Goal: Task Accomplishment & Management: Manage account settings

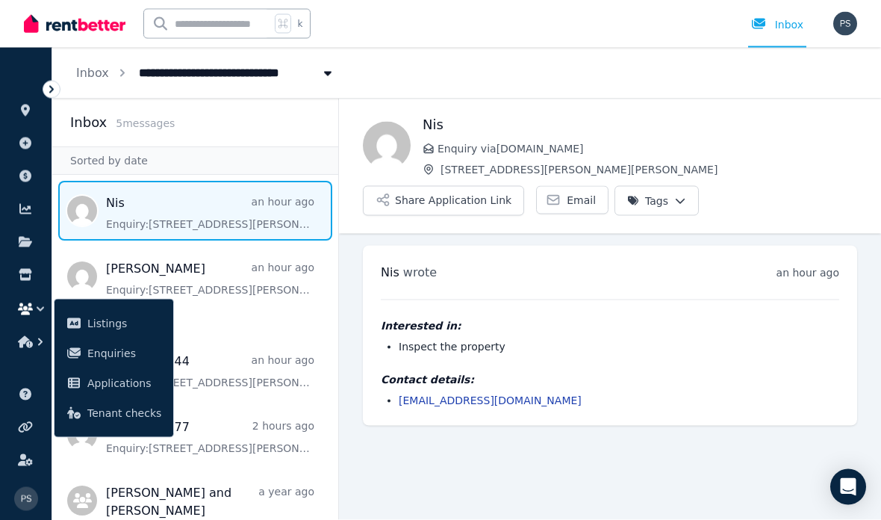
scroll to position [60, 0]
click at [224, 339] on span "Message list" at bounding box center [195, 369] width 286 height 60
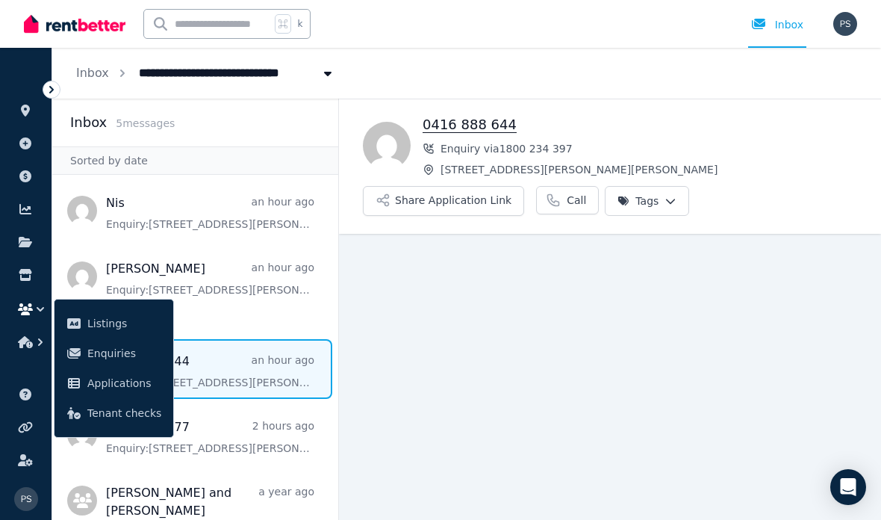
click at [252, 232] on span "Message list" at bounding box center [195, 211] width 286 height 60
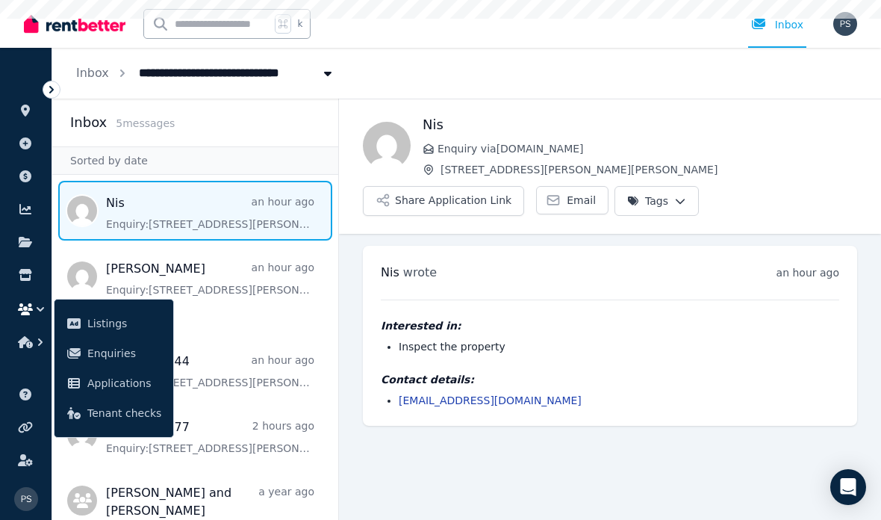
scroll to position [60, 0]
click at [493, 186] on button "Share Application Link" at bounding box center [443, 201] width 161 height 30
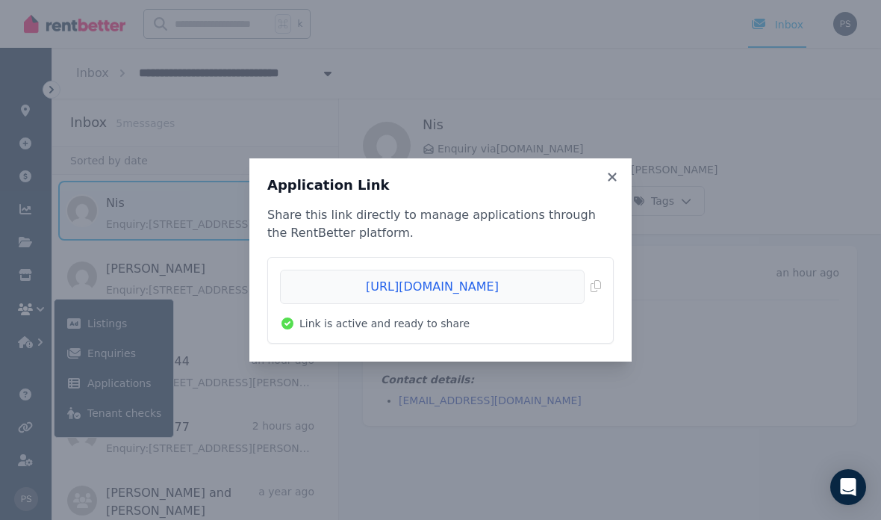
click at [607, 182] on icon at bounding box center [612, 176] width 15 height 13
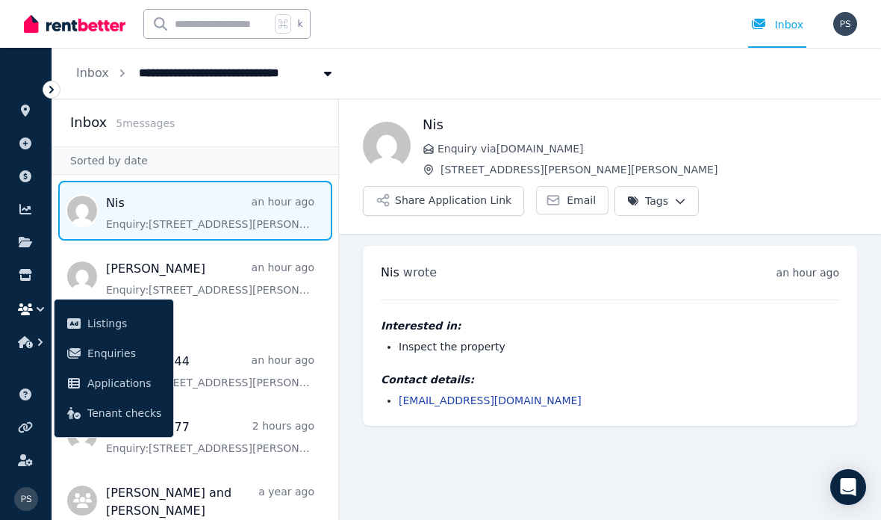
click at [255, 246] on span "Message list" at bounding box center [195, 289] width 286 height 87
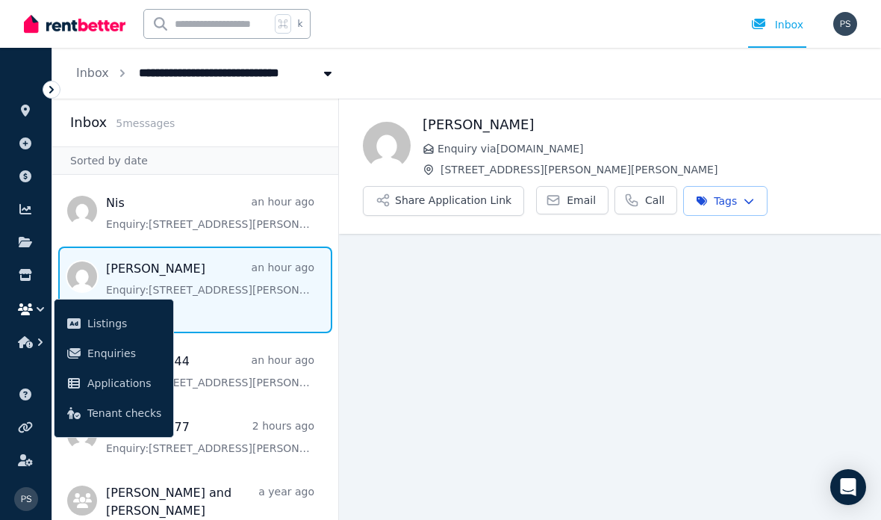
scroll to position [60, 0]
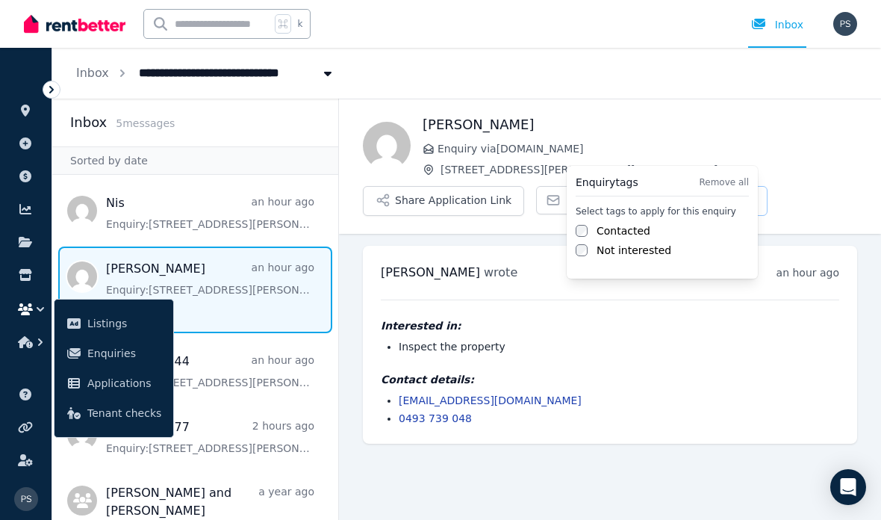
click at [826, 126] on html "**********" at bounding box center [440, 260] width 881 height 520
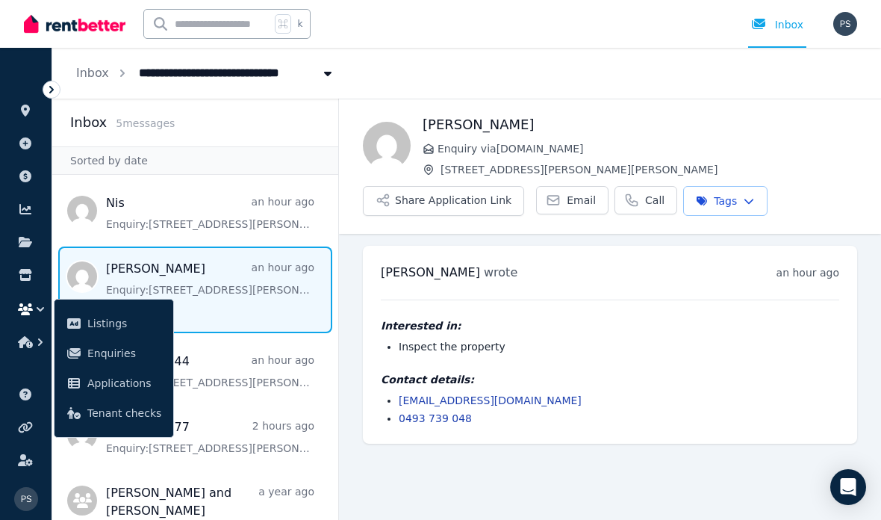
click at [288, 339] on span "Message list" at bounding box center [195, 369] width 286 height 60
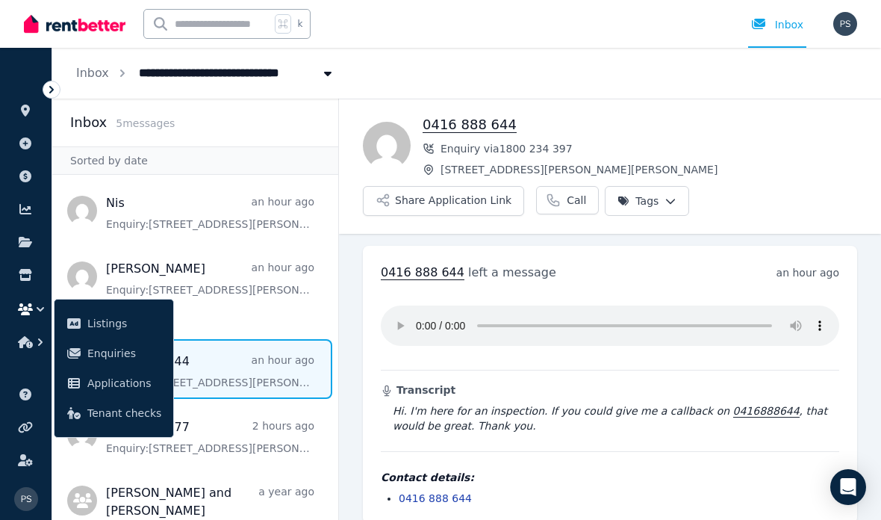
click at [148, 382] on span "Applications" at bounding box center [124, 383] width 74 height 18
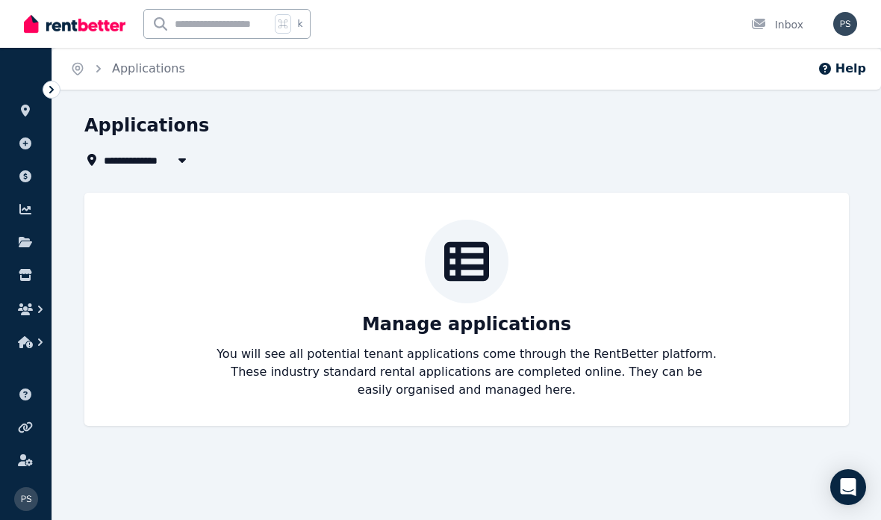
click at [103, 76] on div "Applications" at bounding box center [138, 69] width 94 height 18
click at [66, 84] on ol "Home Applications" at bounding box center [127, 69] width 151 height 42
click at [57, 86] on icon at bounding box center [51, 89] width 15 height 15
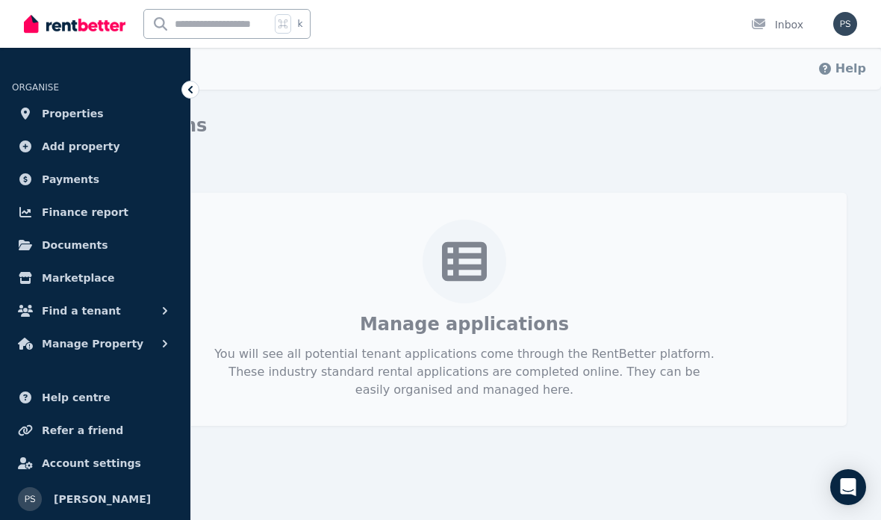
click at [87, 111] on span "Properties" at bounding box center [73, 114] width 62 height 18
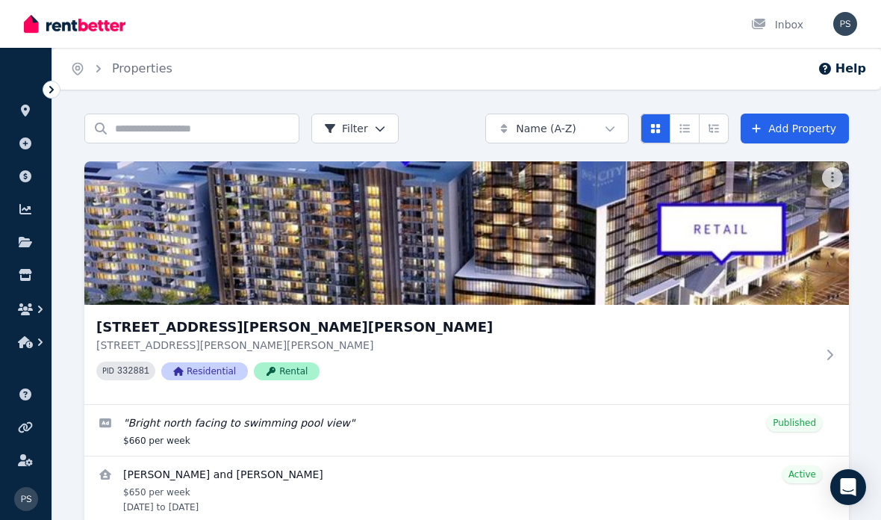
click at [832, 358] on icon at bounding box center [830, 354] width 6 height 10
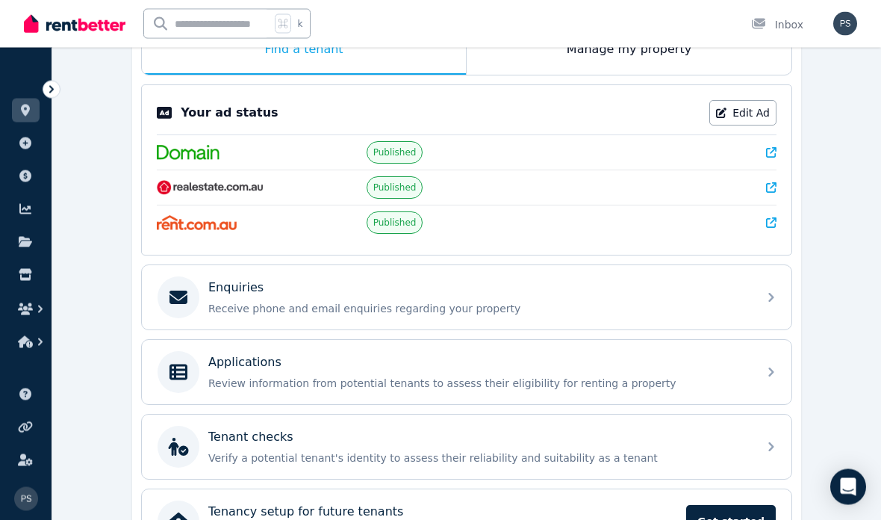
scroll to position [60, 0]
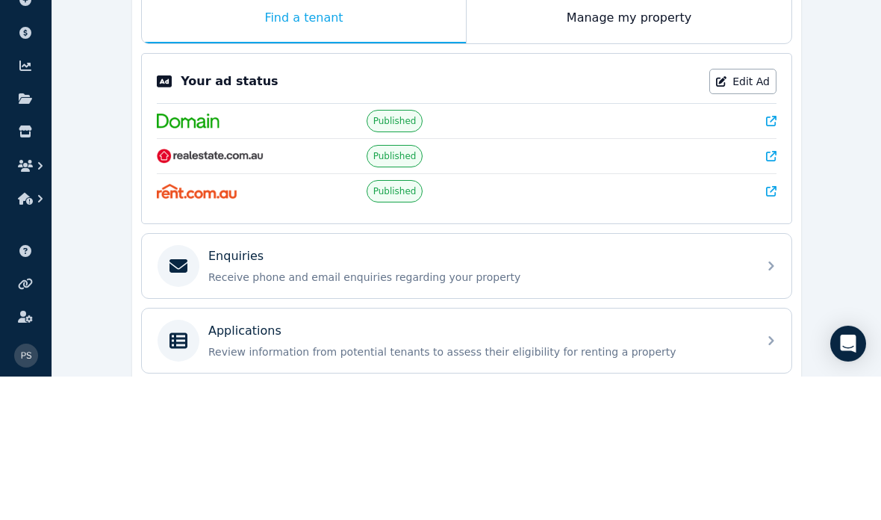
click at [770, 400] on icon at bounding box center [771, 409] width 18 height 18
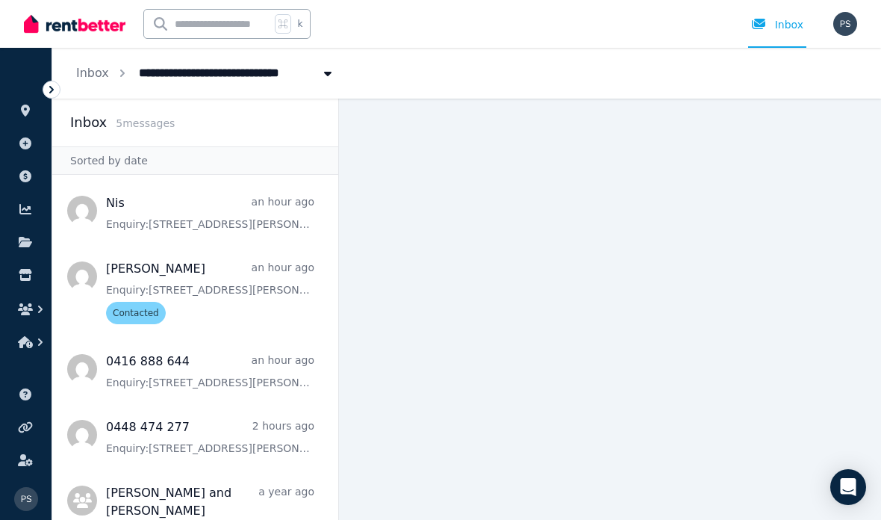
scroll to position [58, 0]
click at [206, 181] on span "Message list" at bounding box center [195, 211] width 286 height 60
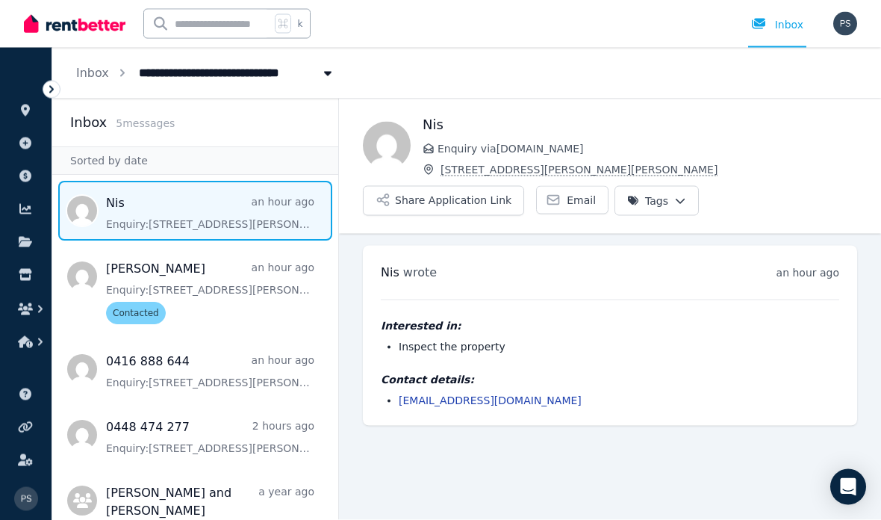
scroll to position [59, 0]
click at [597, 162] on span "[STREET_ADDRESS][PERSON_NAME][PERSON_NAME]" at bounding box center [648, 169] width 417 height 15
click at [211, 339] on span "Message list" at bounding box center [195, 369] width 286 height 60
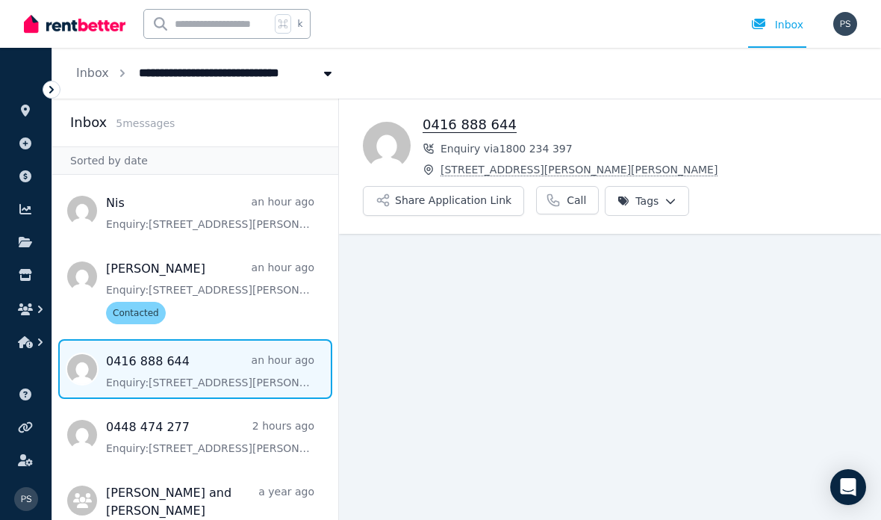
scroll to position [60, 0]
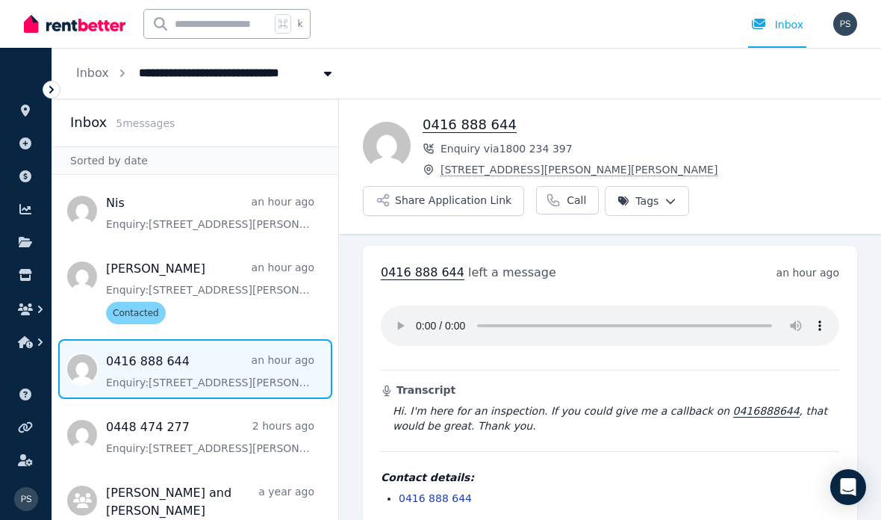
click at [399, 305] on audio at bounding box center [610, 325] width 458 height 40
click at [773, 305] on audio at bounding box center [610, 325] width 458 height 40
click at [261, 181] on span "Message list" at bounding box center [195, 211] width 286 height 60
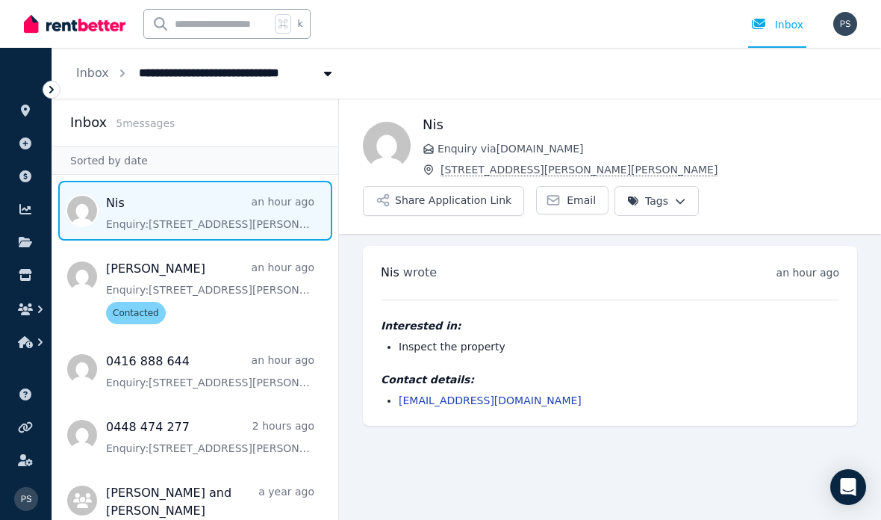
click at [182, 246] on span "Message list" at bounding box center [195, 289] width 286 height 87
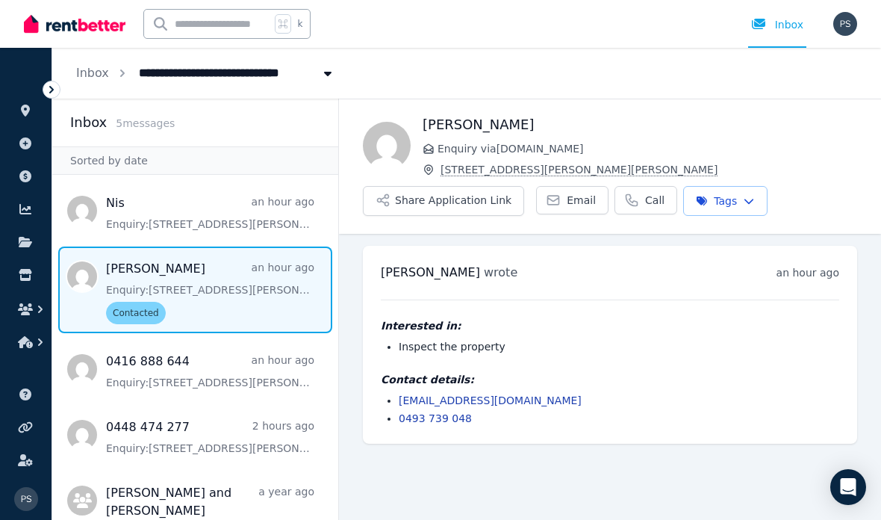
scroll to position [60, 0]
click at [223, 181] on span "Message list" at bounding box center [195, 211] width 286 height 60
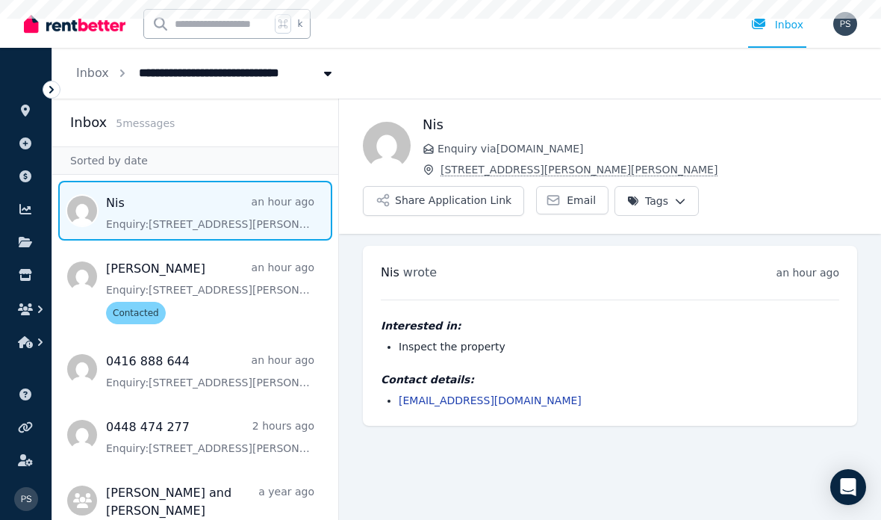
scroll to position [60, 0]
click at [107, 112] on div "Inbox 5 message s" at bounding box center [195, 122] width 250 height 21
click at [102, 67] on link "Inbox" at bounding box center [92, 73] width 33 height 14
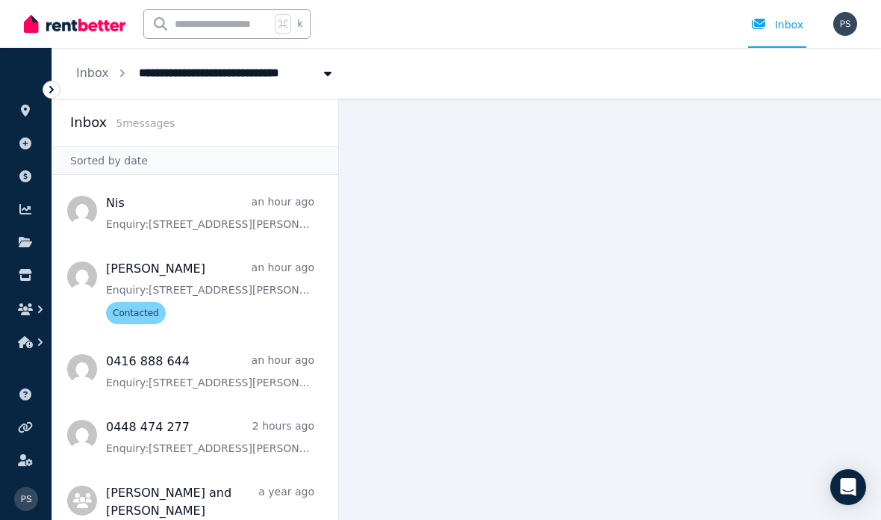
click at [201, 225] on span "Message list" at bounding box center [195, 211] width 286 height 60
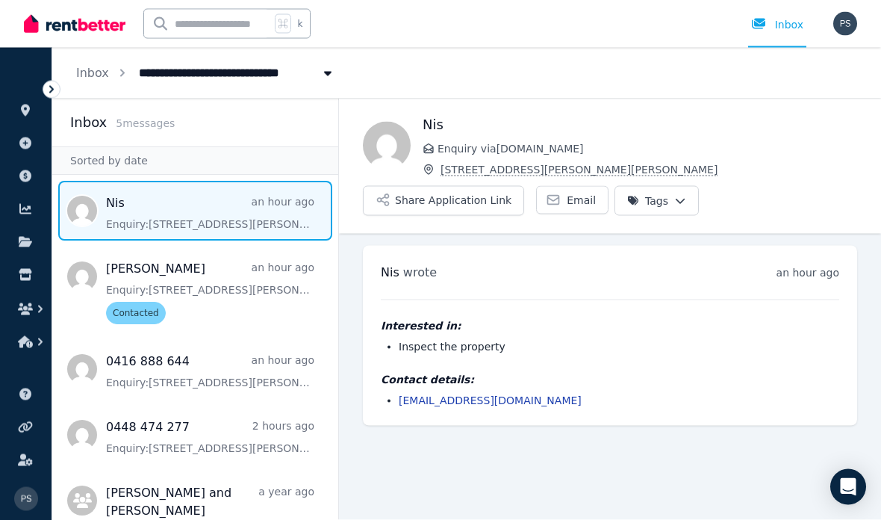
scroll to position [60, 0]
click at [55, 87] on icon at bounding box center [51, 89] width 15 height 15
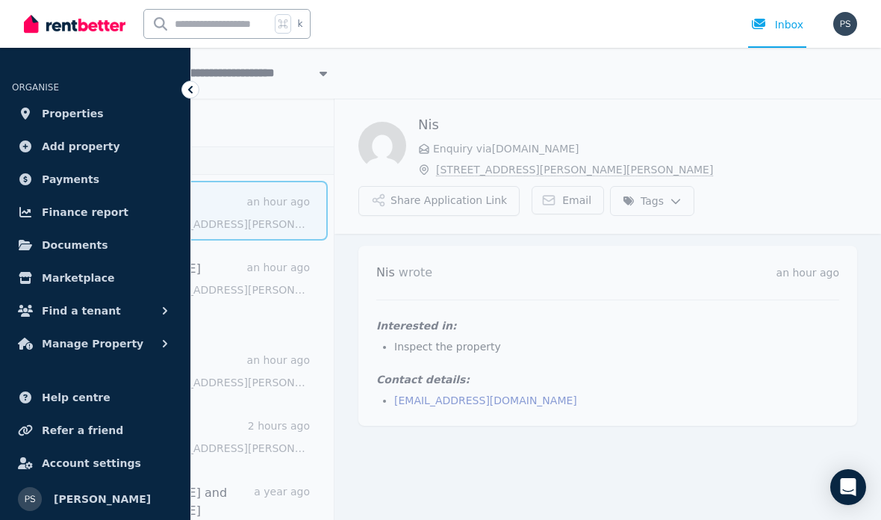
click at [75, 119] on span "Properties" at bounding box center [73, 114] width 62 height 18
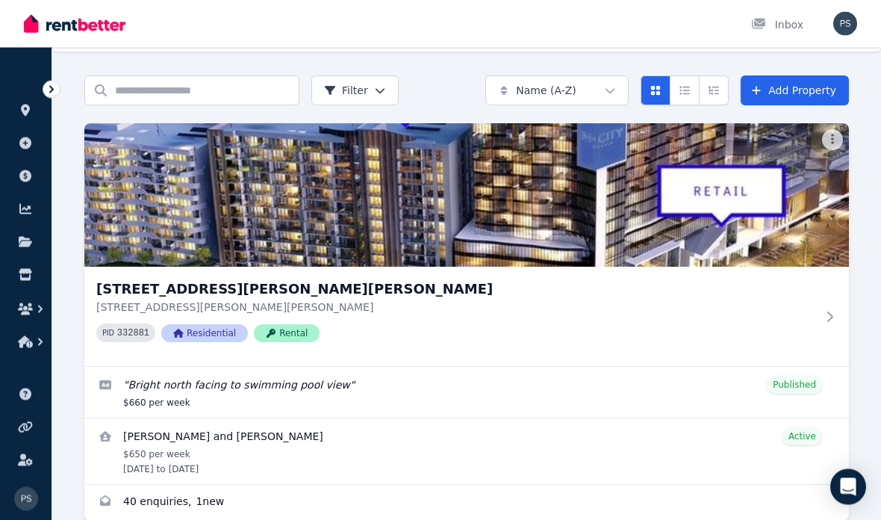
scroll to position [66, 0]
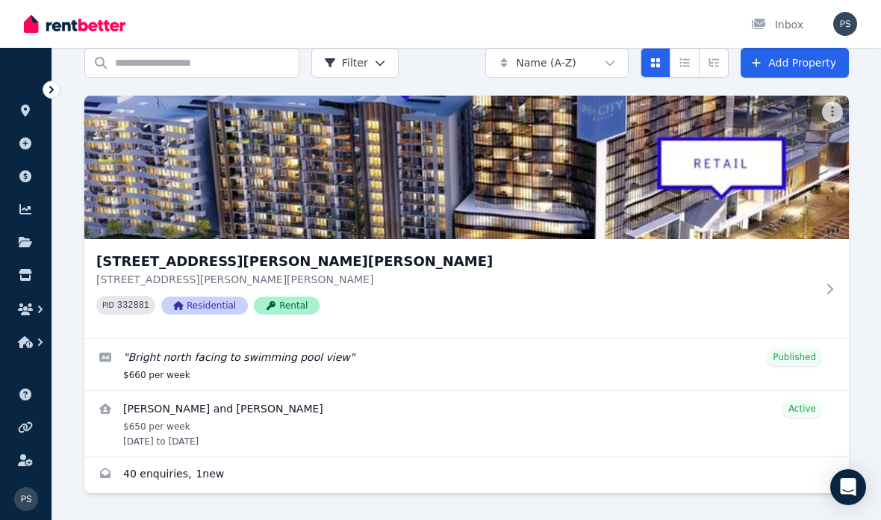
click at [815, 285] on p "[STREET_ADDRESS][PERSON_NAME][PERSON_NAME]" at bounding box center [456, 279] width 720 height 15
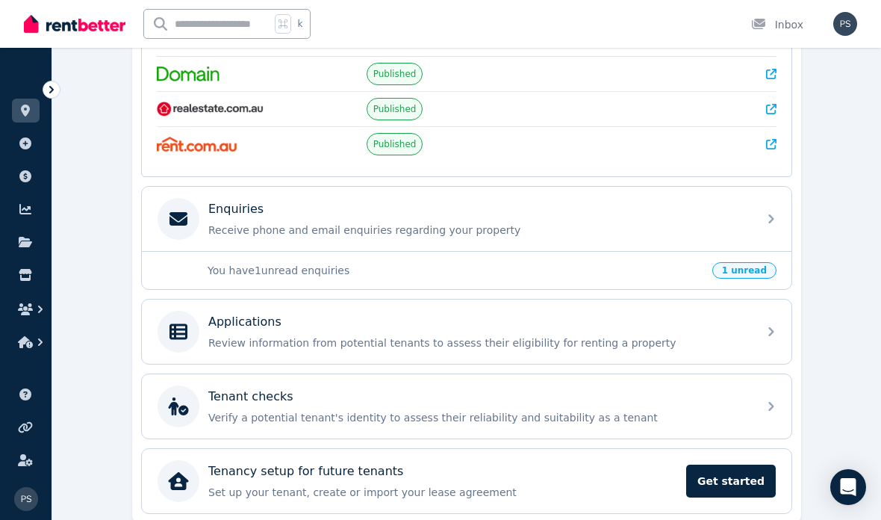
scroll to position [329, 0]
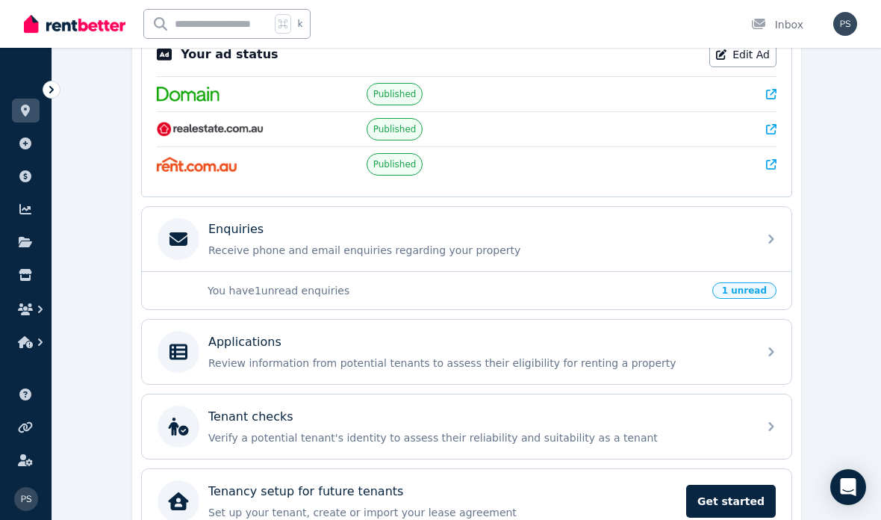
click at [768, 352] on div "Applications Review information from potential tenants to assess their eligibil…" at bounding box center [467, 352] width 650 height 64
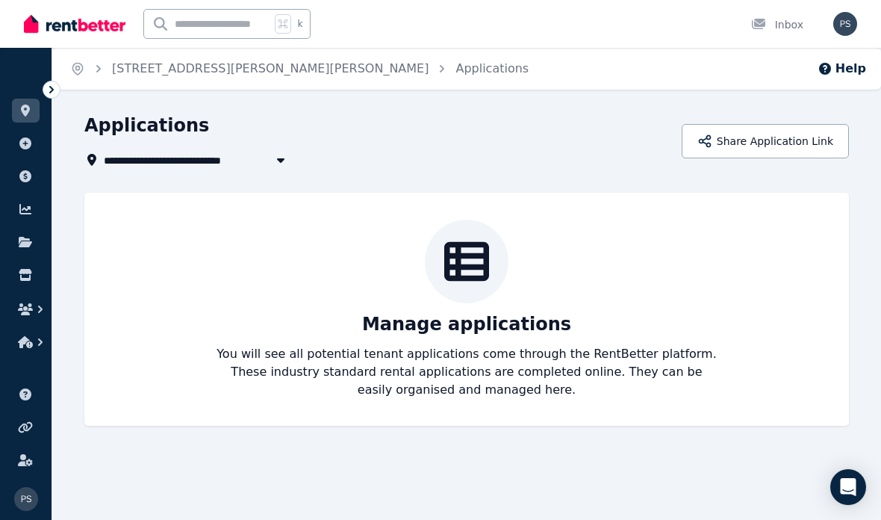
click at [265, 156] on span "[STREET_ADDRESS][PERSON_NAME][PERSON_NAME]" at bounding box center [256, 160] width 304 height 18
type input "**********"
click at [370, 159] on div "**********" at bounding box center [378, 160] width 588 height 18
click at [788, 143] on button "Share Application Link" at bounding box center [765, 141] width 167 height 34
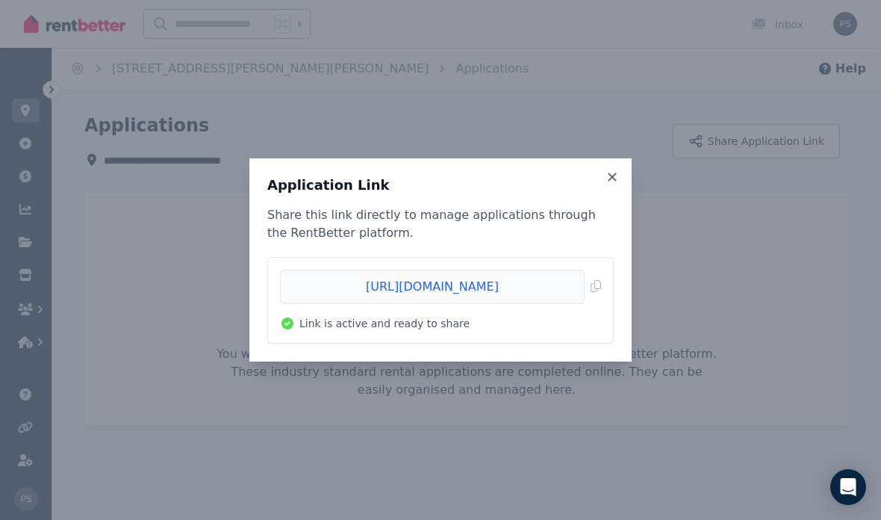
click at [605, 178] on icon at bounding box center [612, 176] width 15 height 13
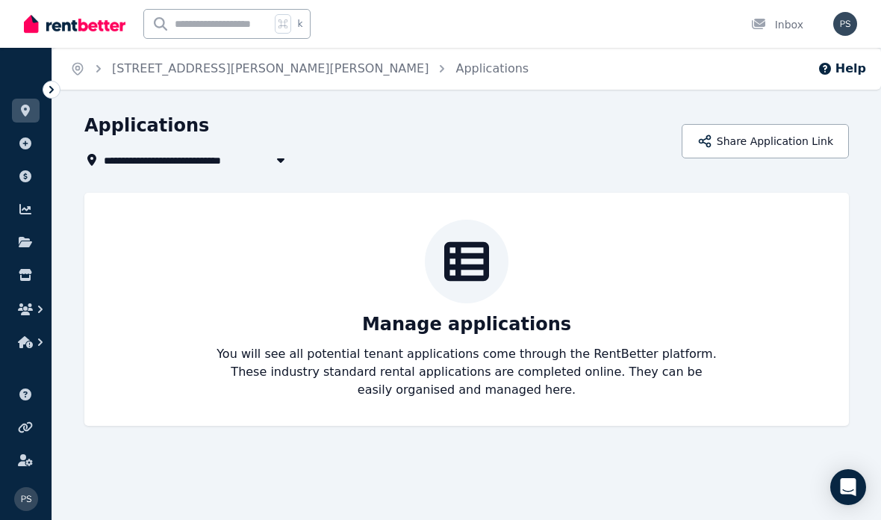
click at [245, 75] on link "[STREET_ADDRESS][PERSON_NAME][PERSON_NAME]" at bounding box center [270, 68] width 317 height 14
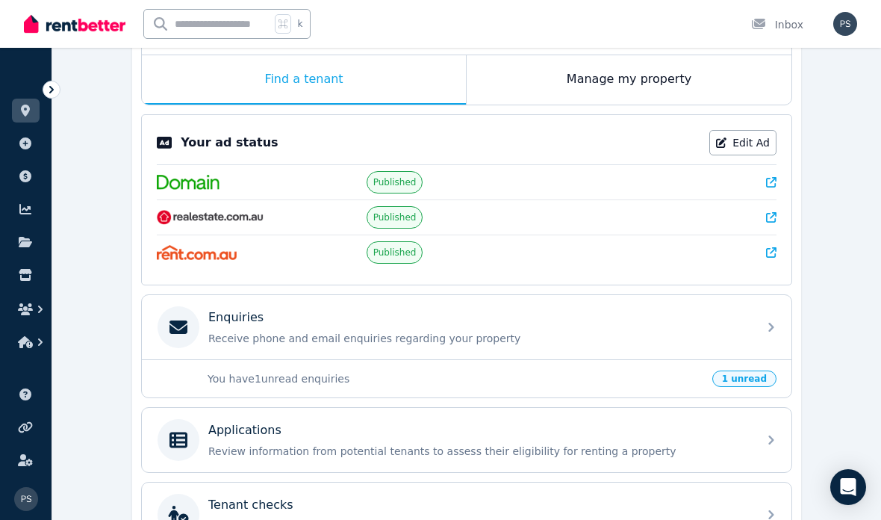
click at [763, 329] on div "Enquiries Receive phone and email enquiries regarding your property" at bounding box center [467, 327] width 650 height 64
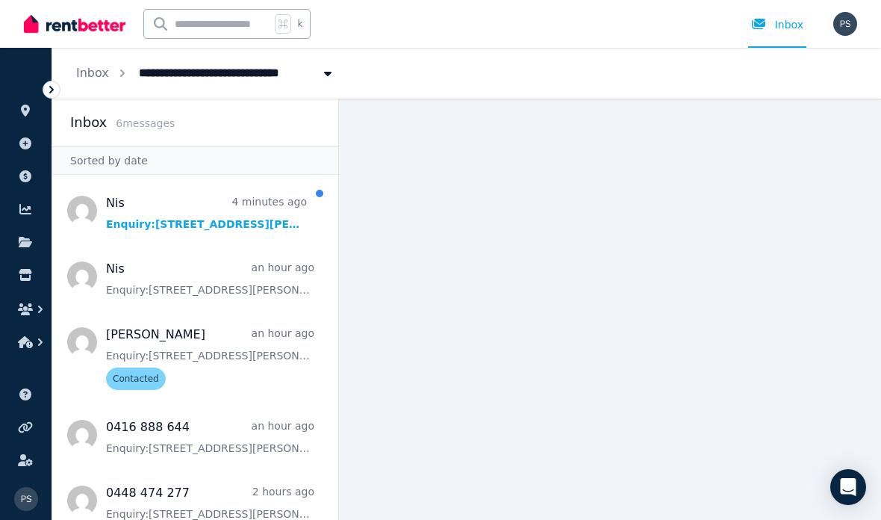
click at [166, 181] on span "Message list" at bounding box center [195, 211] width 286 height 60
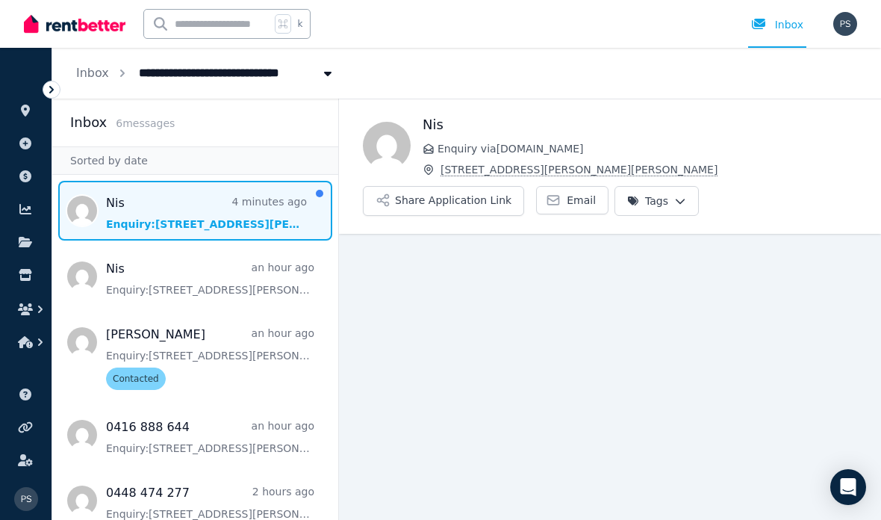
scroll to position [60, 0]
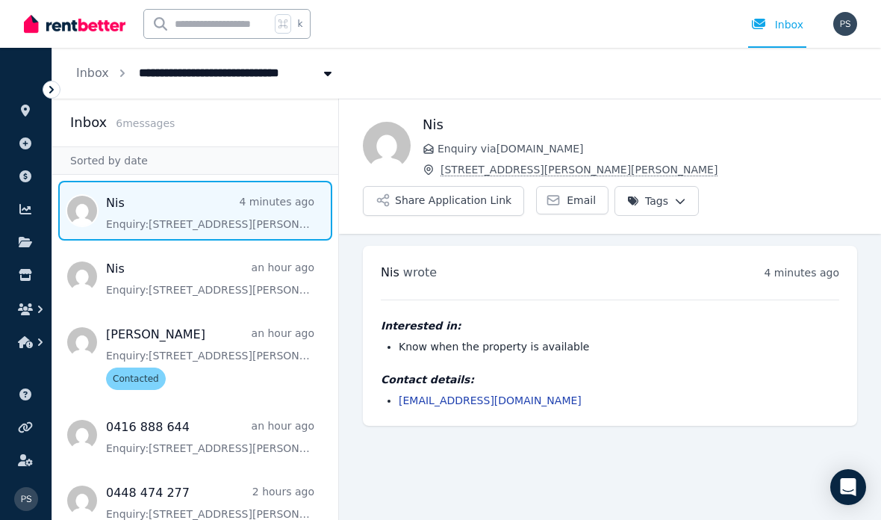
click at [146, 312] on span "Message list" at bounding box center [195, 355] width 286 height 87
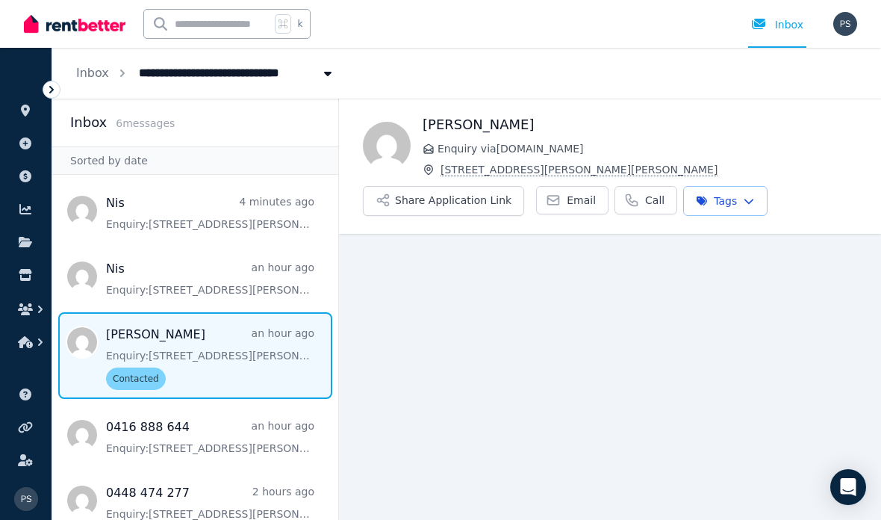
click at [476, 197] on button "Share Application Link" at bounding box center [443, 201] width 161 height 30
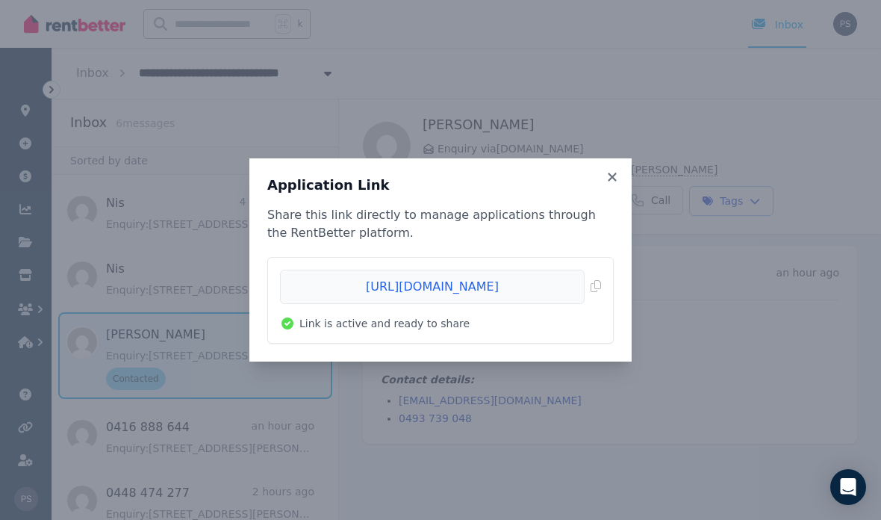
scroll to position [60, 0]
click at [599, 282] on span "Copied!" at bounding box center [440, 287] width 321 height 34
click at [614, 166] on div "Application Link Share this link directly to manage applications through the Re…" at bounding box center [440, 259] width 382 height 203
click at [610, 172] on icon at bounding box center [612, 176] width 15 height 13
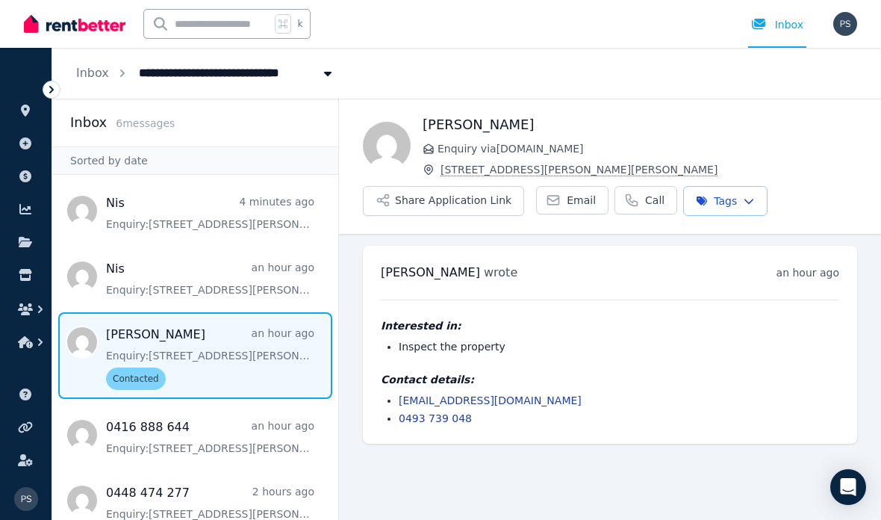
click at [501, 394] on link "[EMAIL_ADDRESS][DOMAIN_NAME]" at bounding box center [490, 400] width 183 height 12
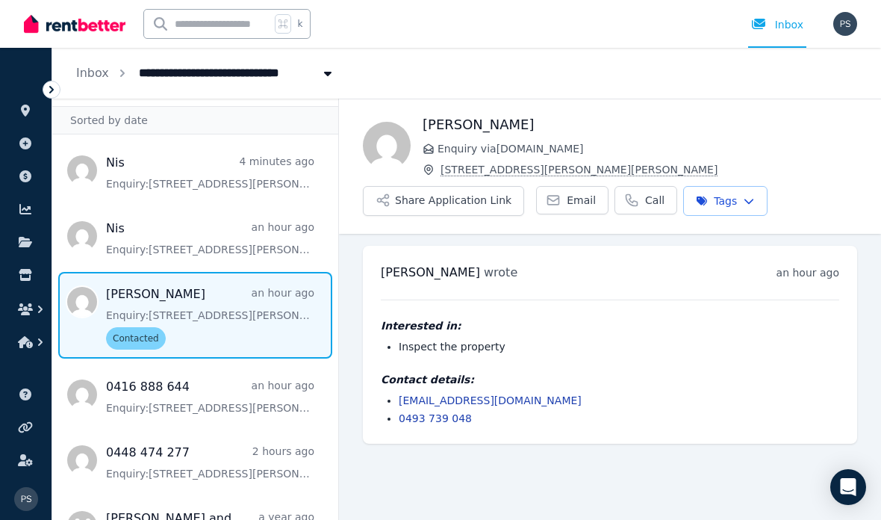
scroll to position [40, 0]
click at [237, 364] on span "Message list" at bounding box center [195, 394] width 286 height 60
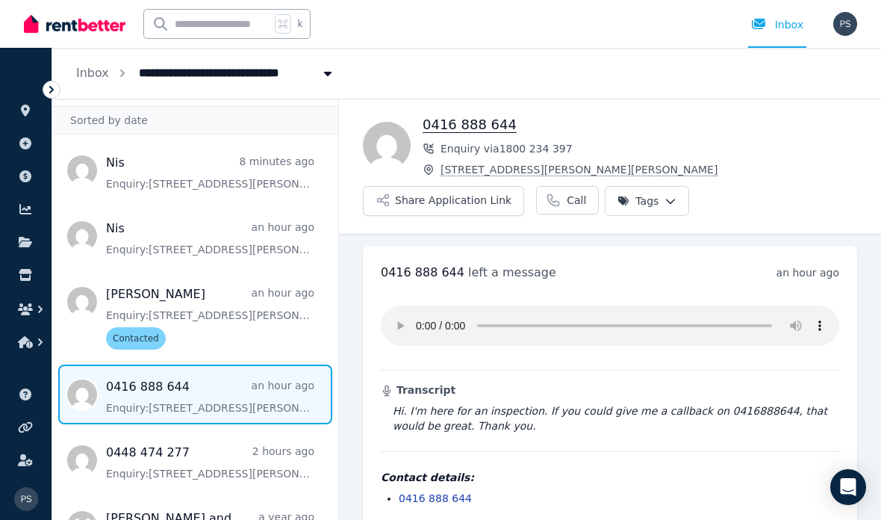
scroll to position [60, 0]
click at [222, 272] on span "Message list" at bounding box center [195, 315] width 286 height 87
